Goal: Task Accomplishment & Management: Use online tool/utility

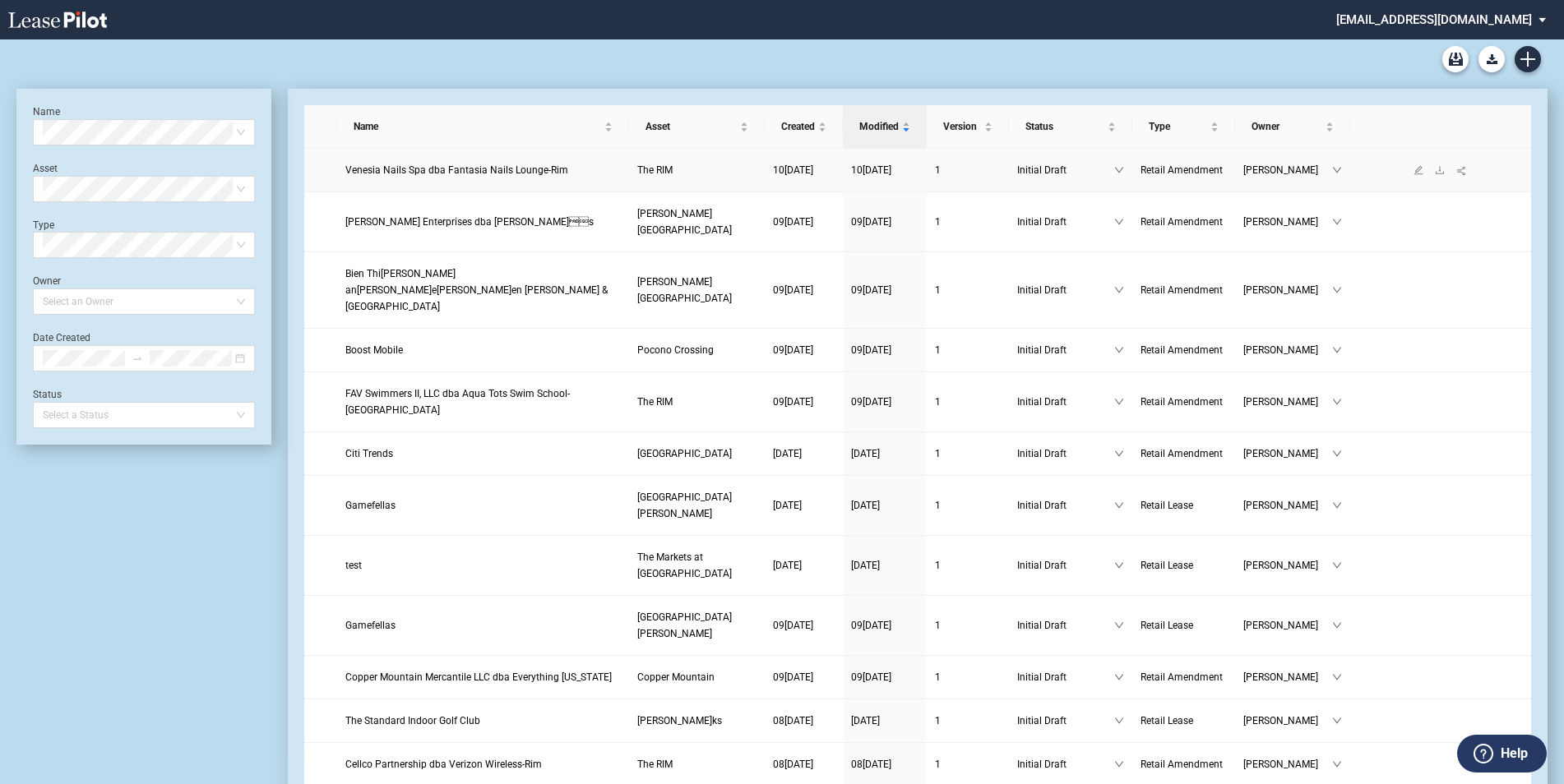
click at [502, 166] on span "Venesia Nails Spa dba Fantasia Nails Lounge-Rim" at bounding box center [456, 171] width 223 height 12
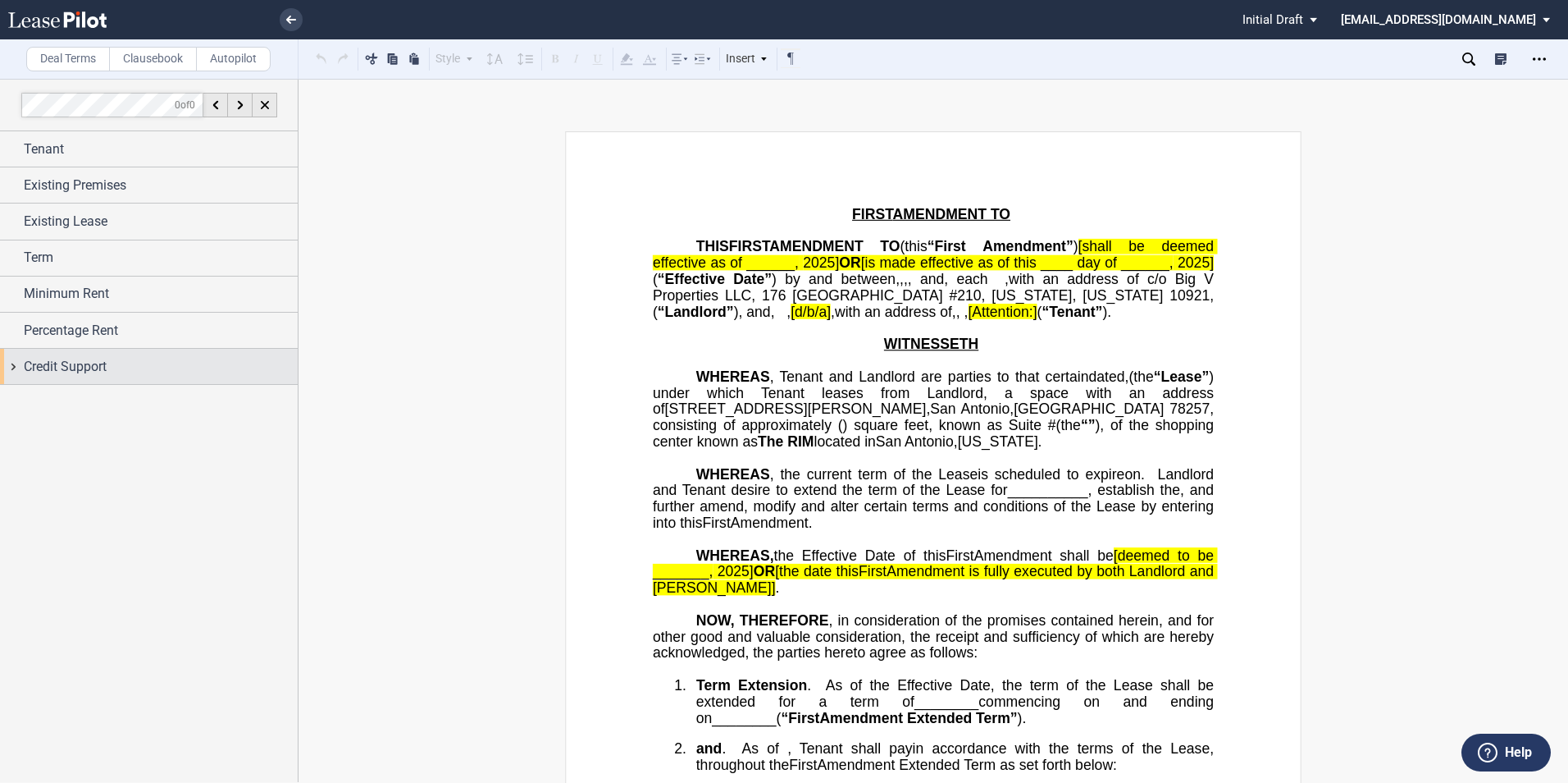
click at [118, 376] on div "Credit Support" at bounding box center [160, 367] width 274 height 20
click at [34, 395] on div "Existing Guarantor" at bounding box center [31, 398] width 16 height 16
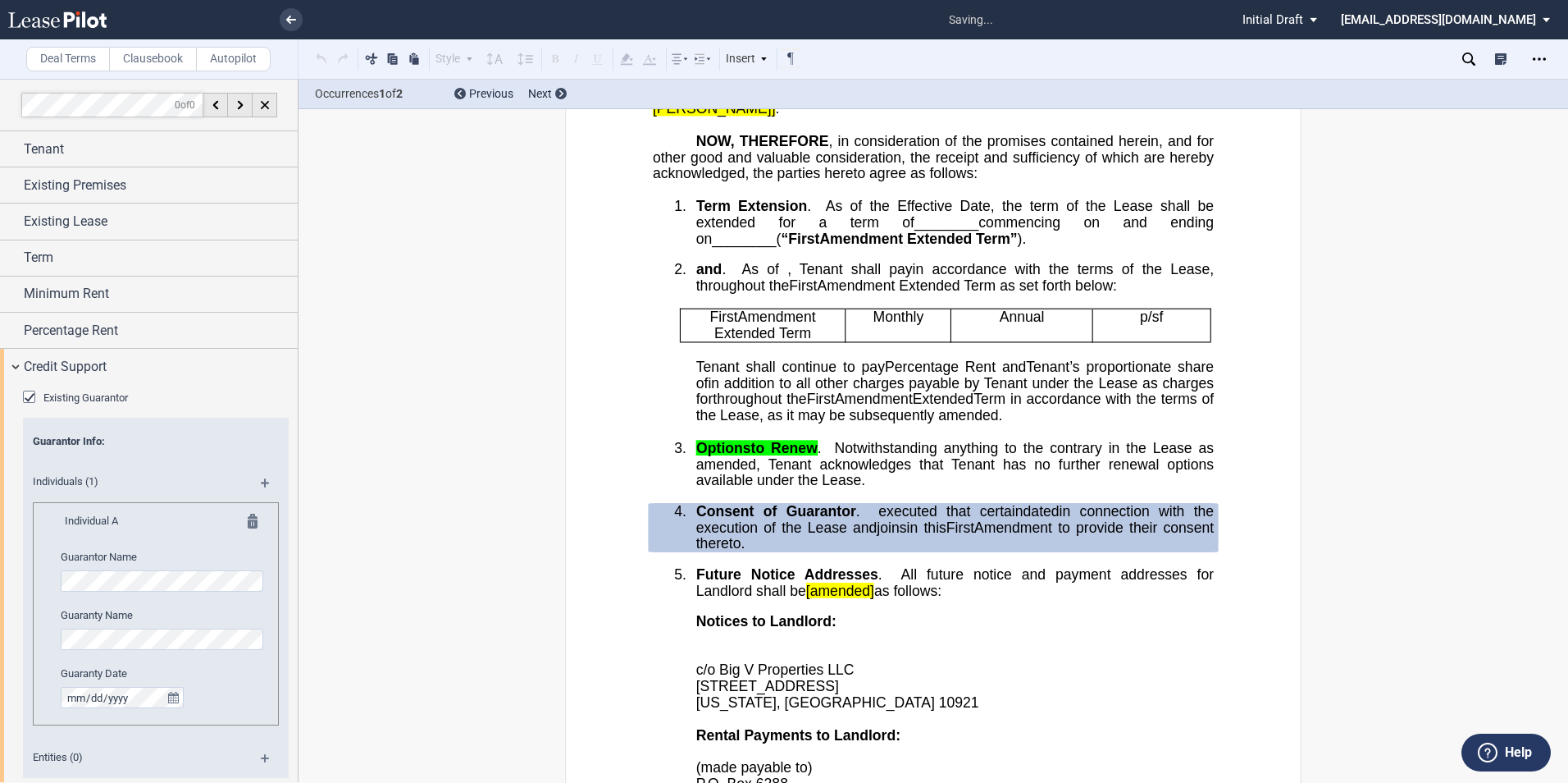
scroll to position [758, 0]
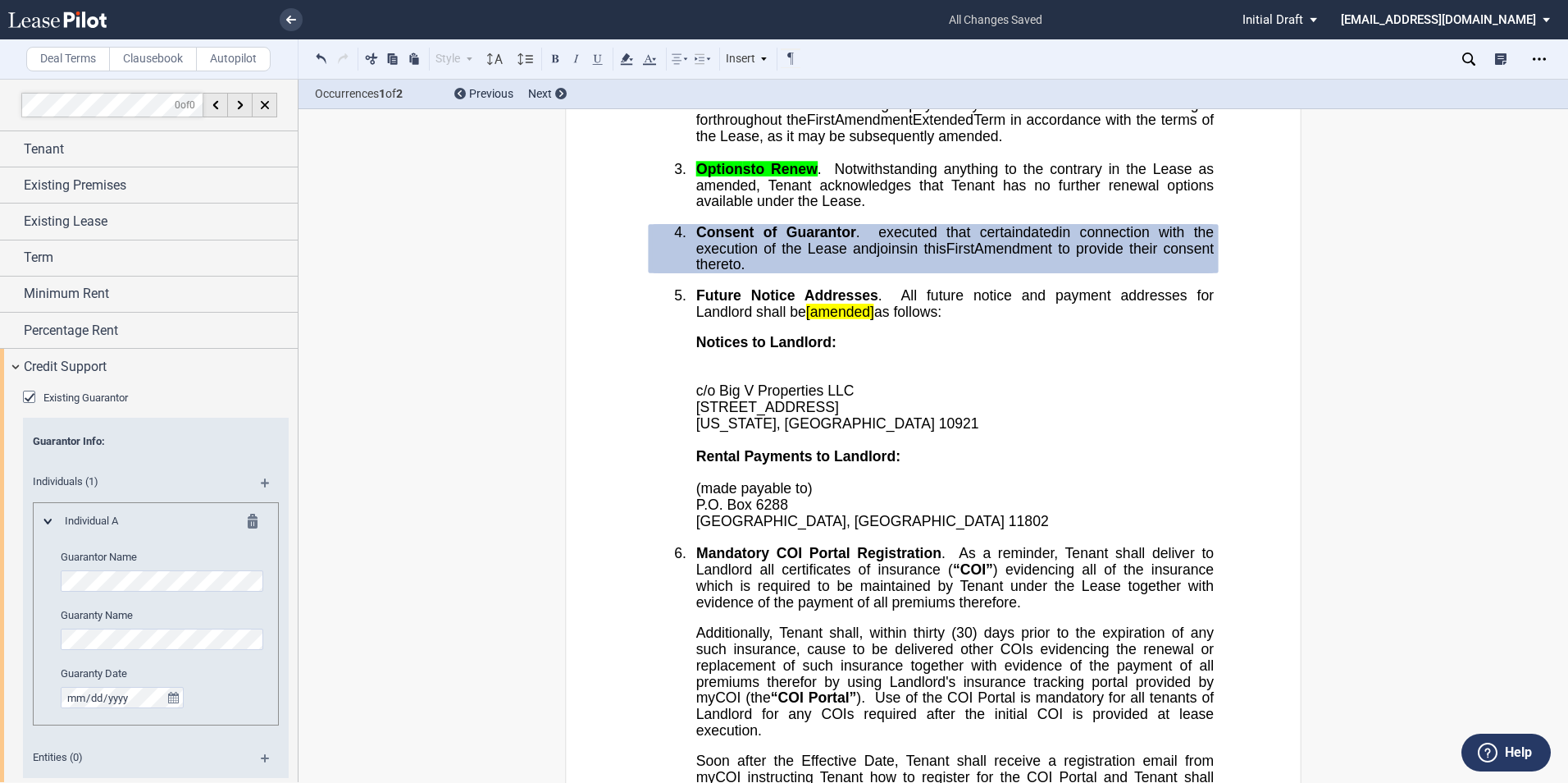
click at [855, 352] on p "Notices to Landlord:" at bounding box center [956, 343] width 518 height 16
click at [265, 113] on div at bounding box center [265, 105] width 25 height 25
click at [266, 103] on use at bounding box center [265, 105] width 8 height 8
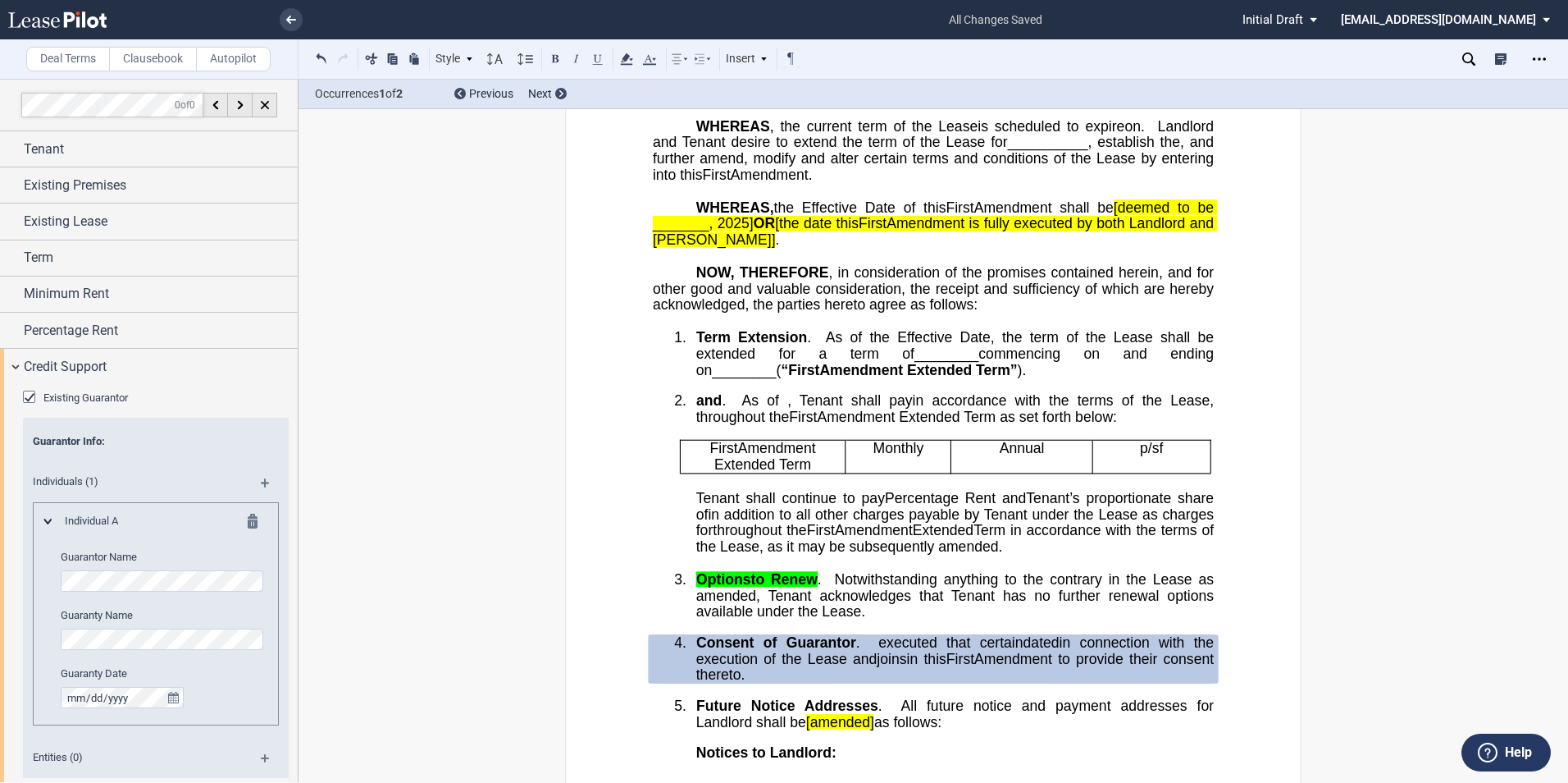
scroll to position [0, 0]
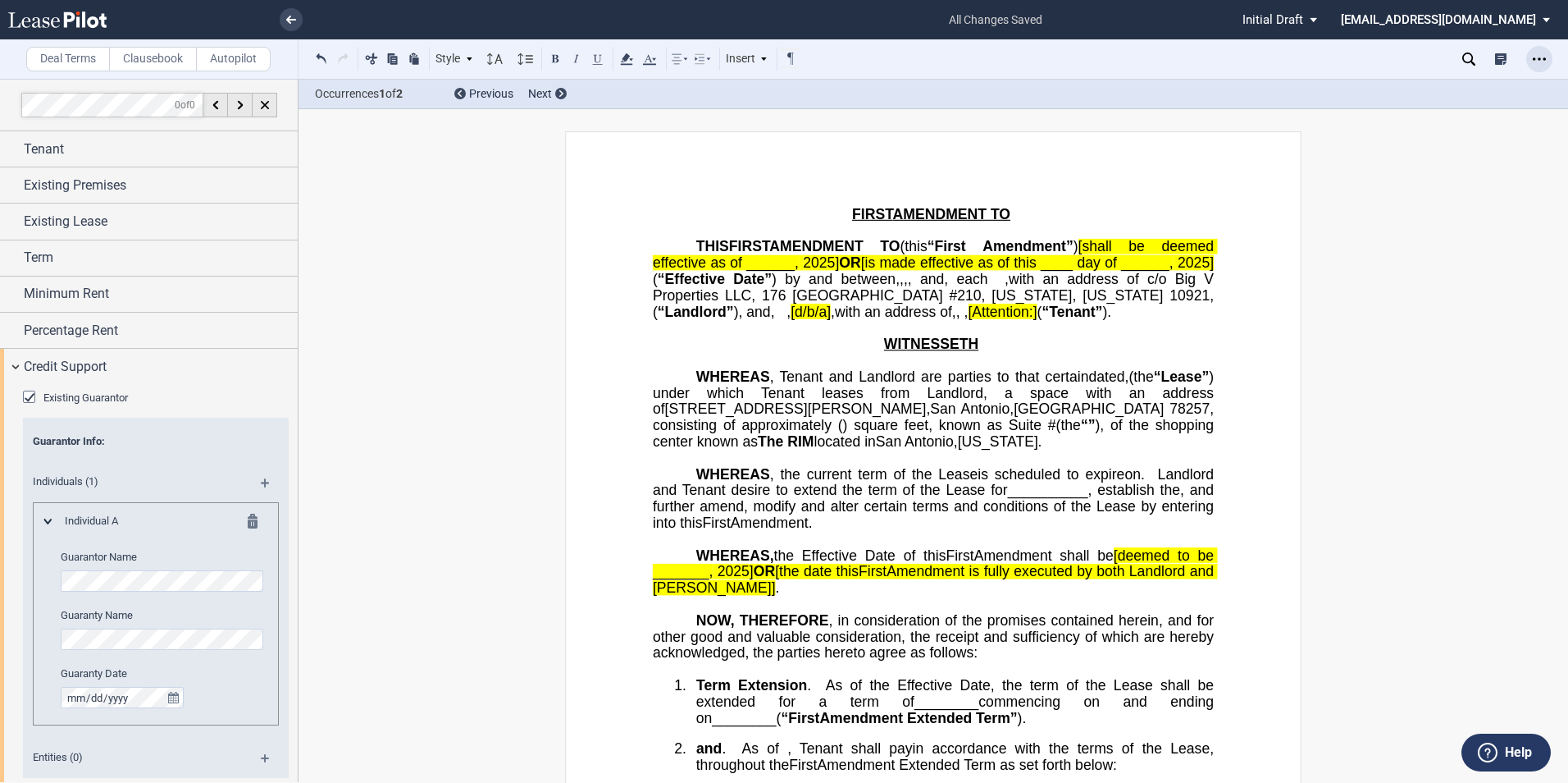
click at [1539, 54] on icon "Open Lease options menu" at bounding box center [1539, 59] width 13 height 13
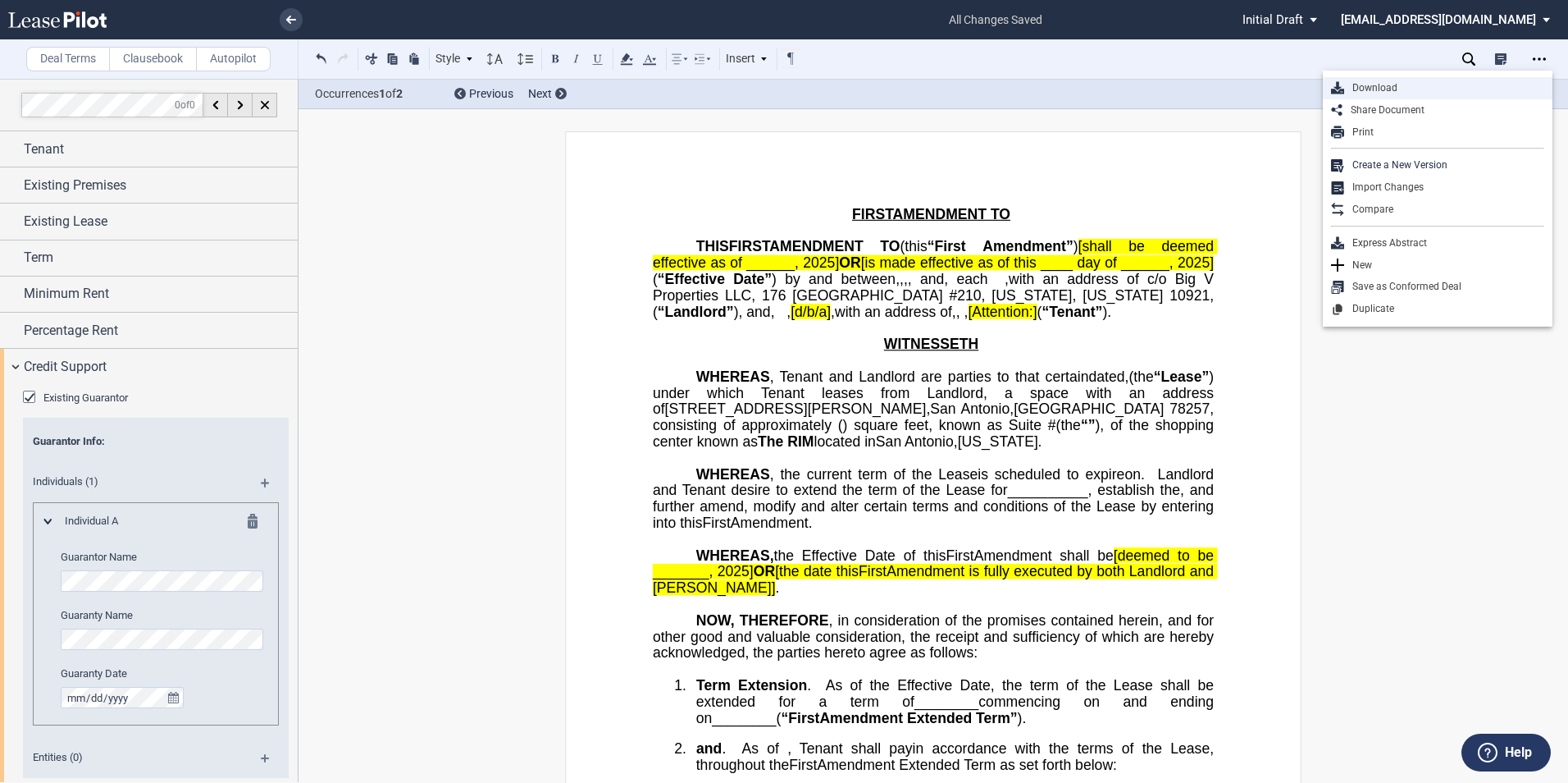
click at [1381, 82] on div "Download" at bounding box center [1444, 89] width 200 height 14
